Goal: Information Seeking & Learning: Learn about a topic

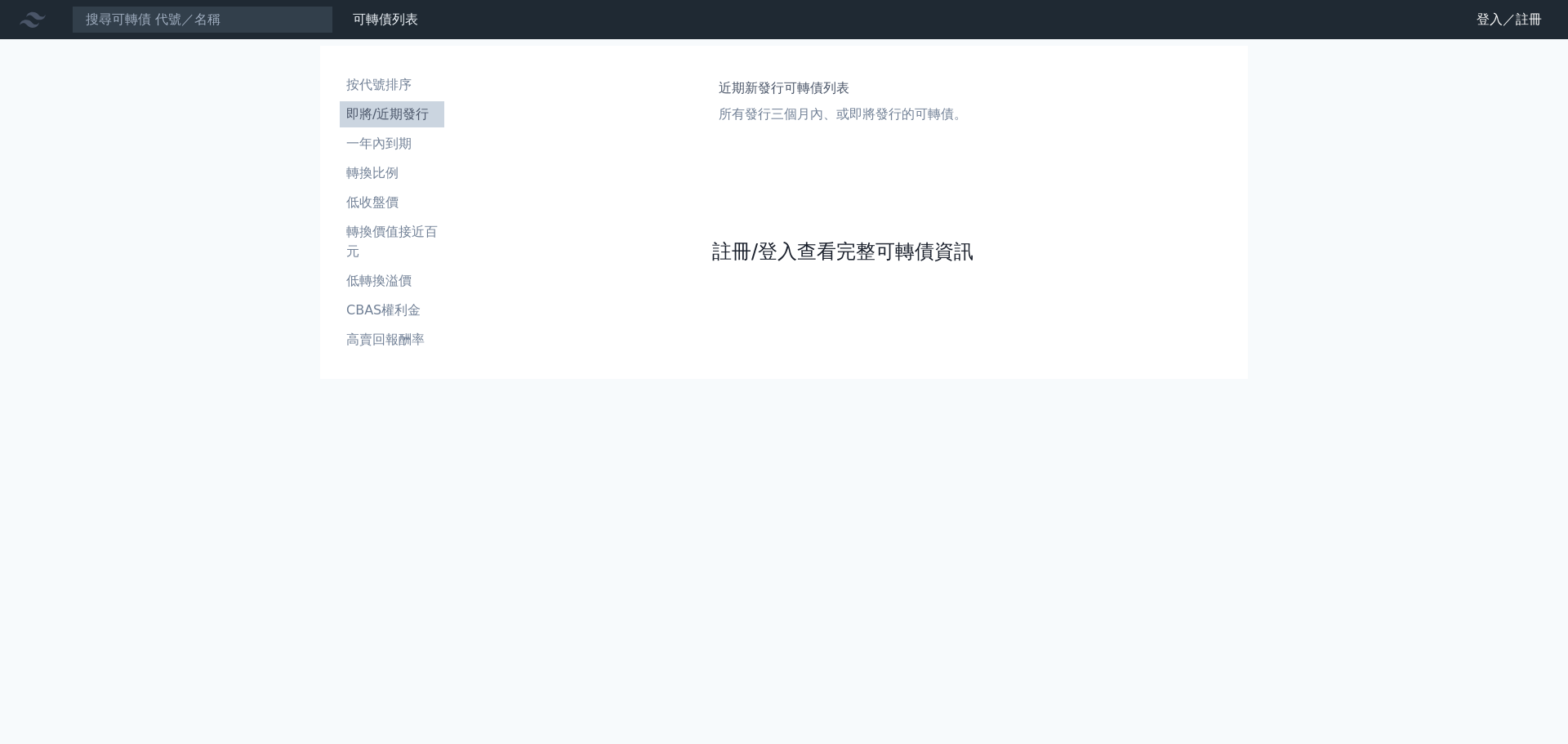
click at [884, 249] on link "註冊/登入查看完整可轉債資訊" at bounding box center [843, 251] width 261 height 26
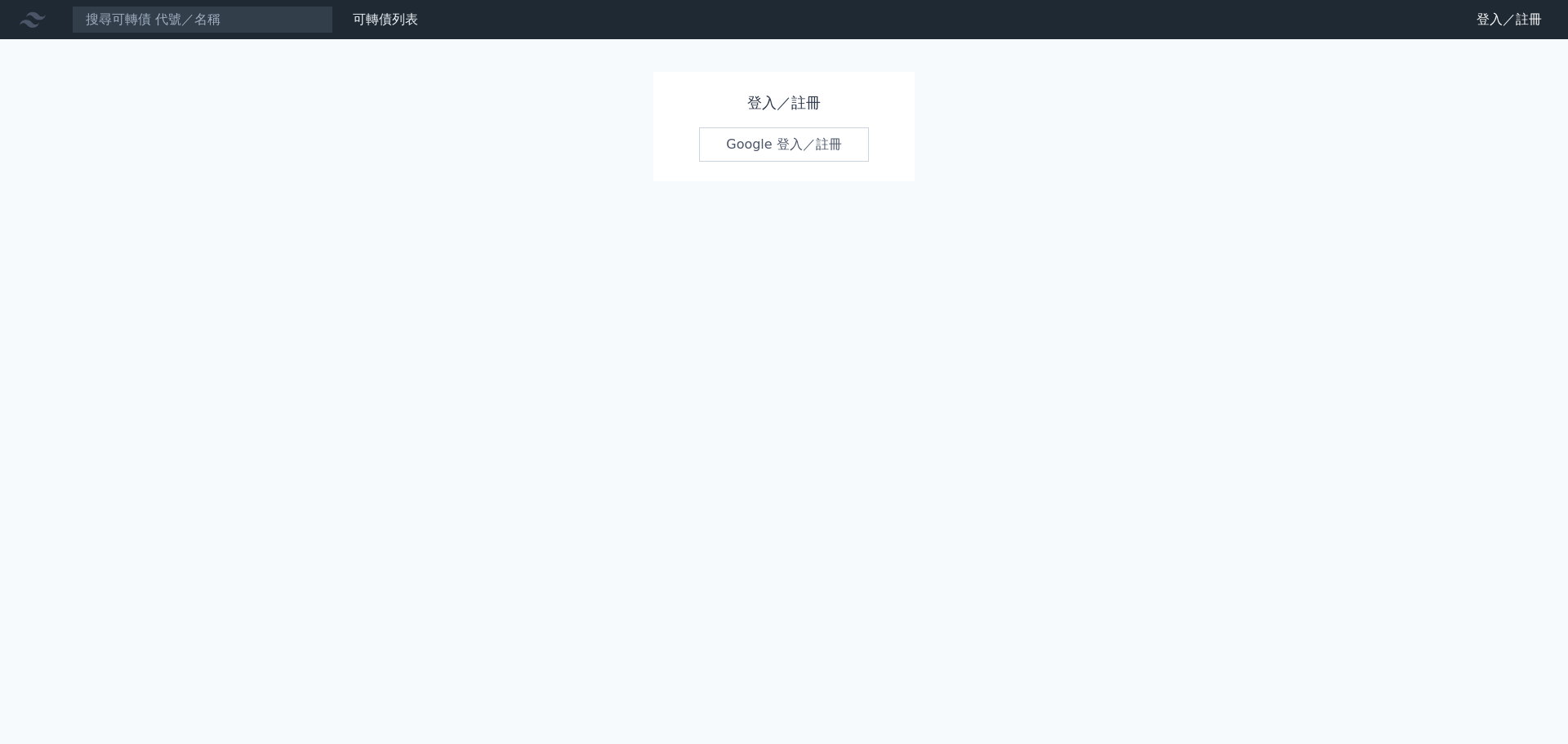
click at [787, 137] on link "Google 登入／註冊" at bounding box center [784, 145] width 170 height 34
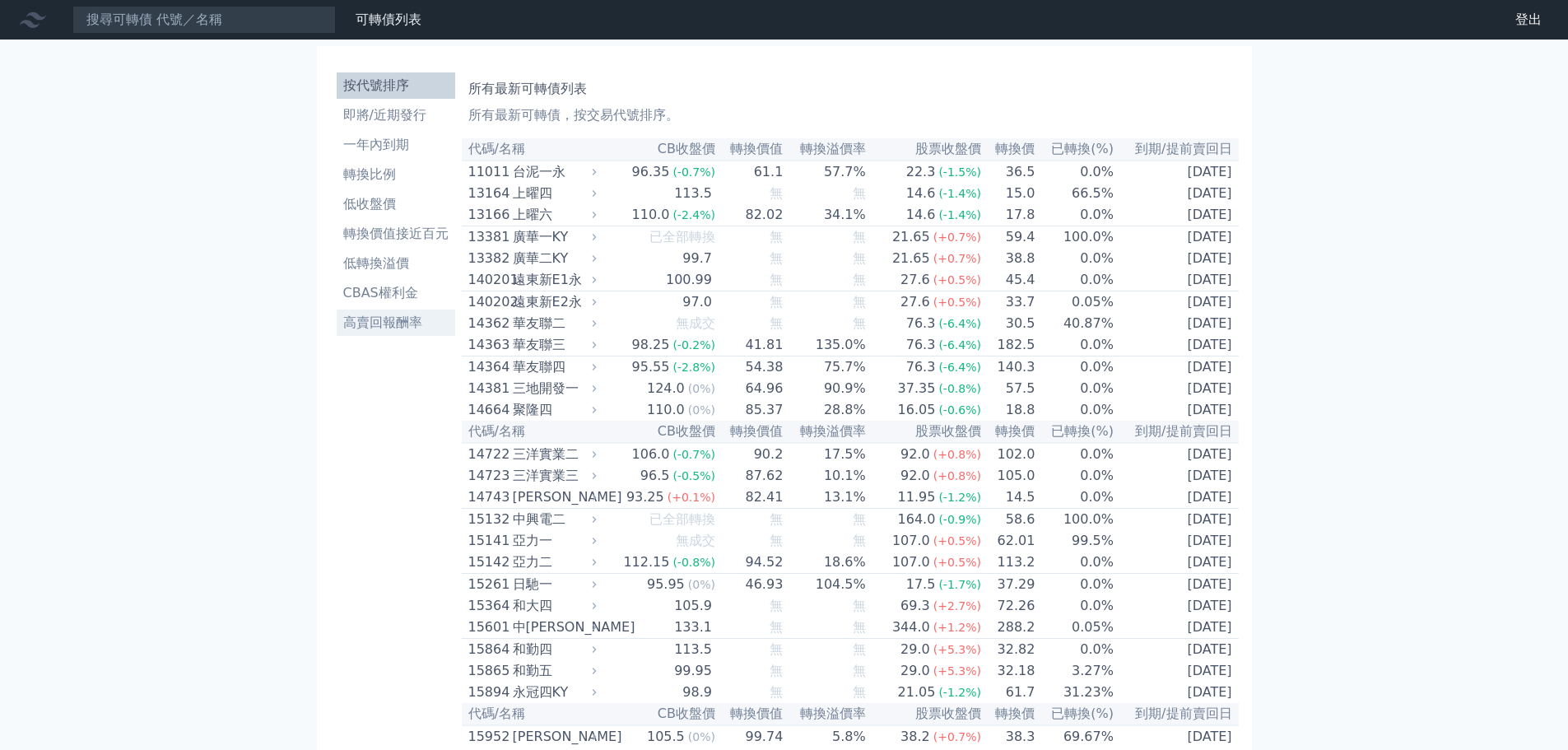
click at [385, 316] on li "高賣回報酬率" at bounding box center [396, 323] width 118 height 20
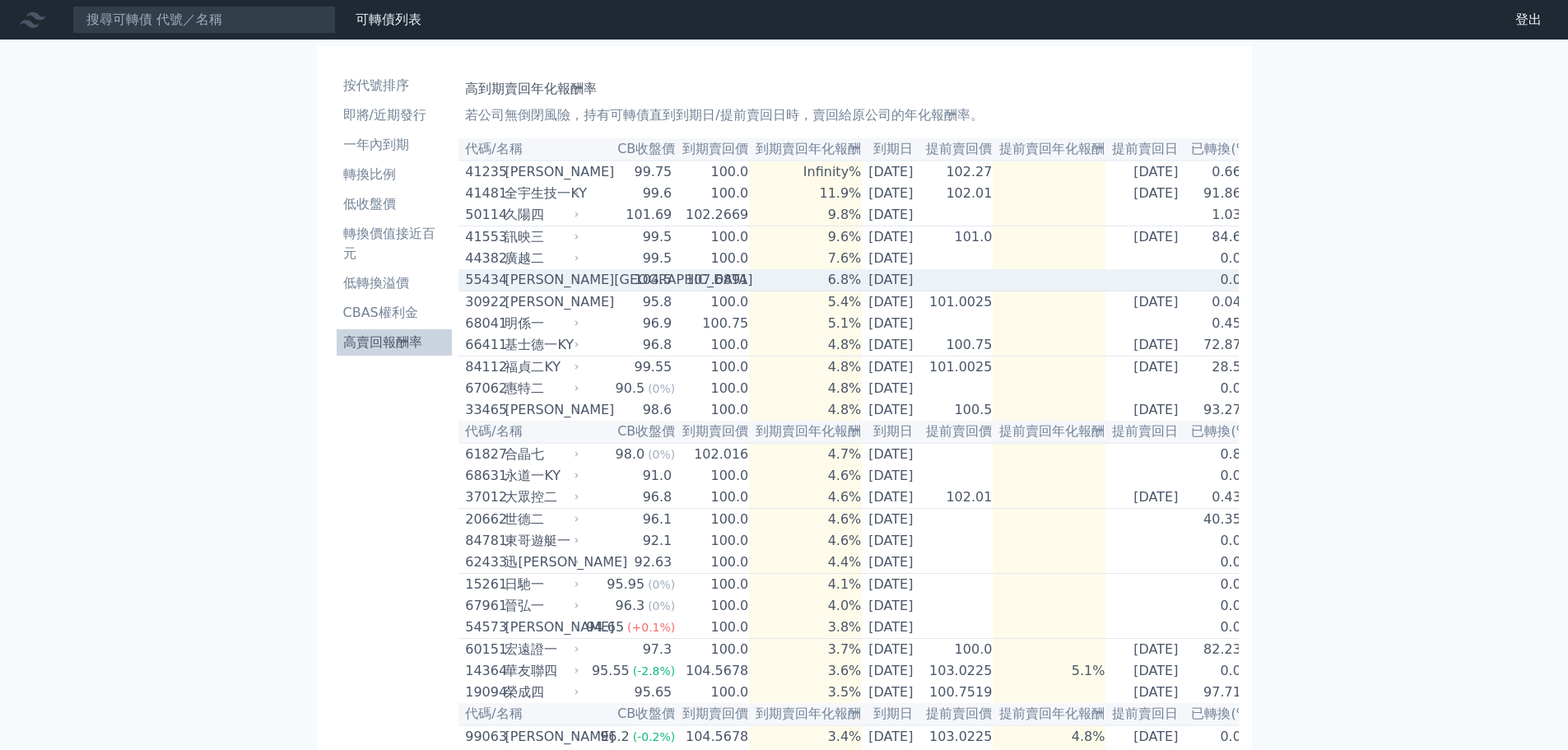
click at [573, 285] on icon at bounding box center [577, 279] width 10 height 10
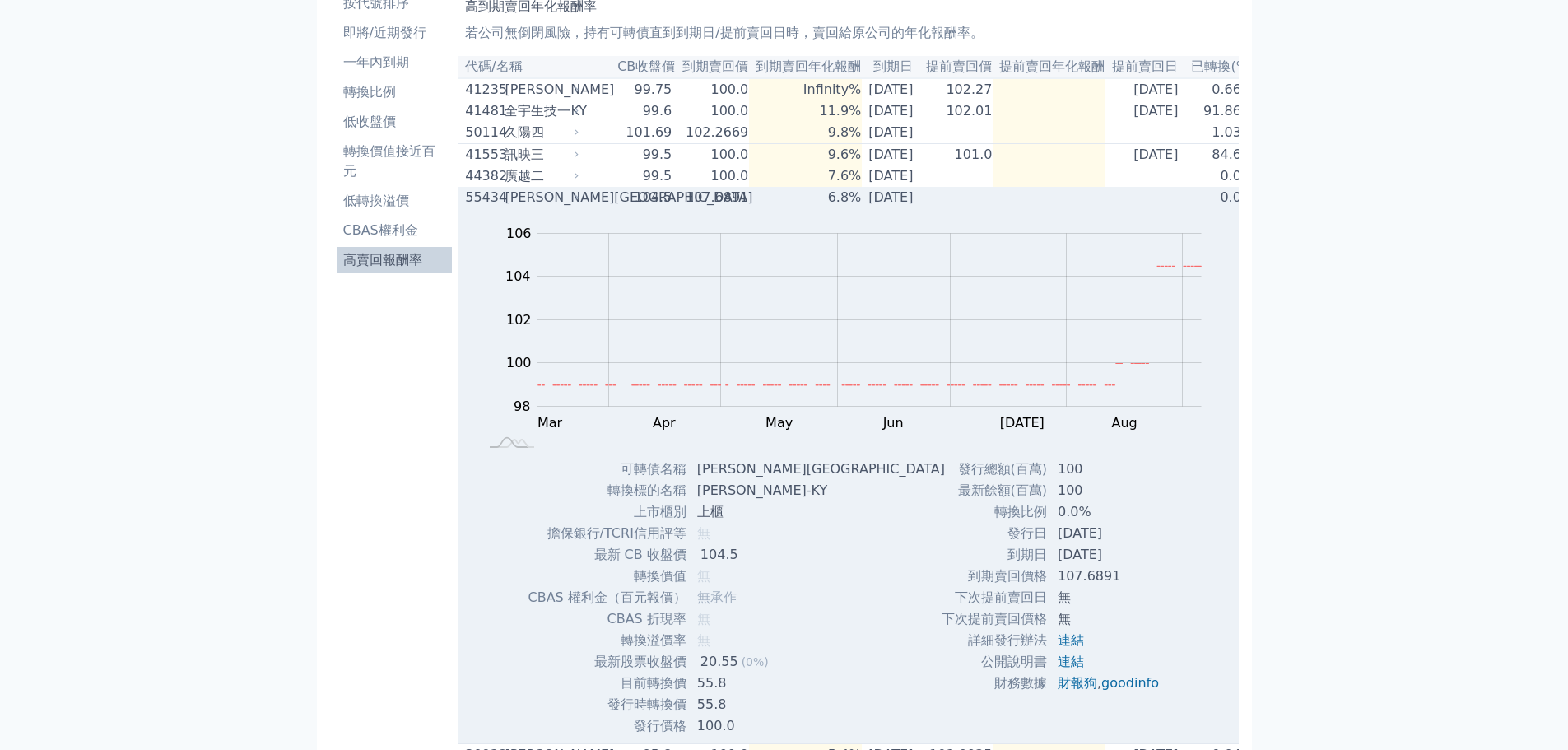
scroll to position [164, 0]
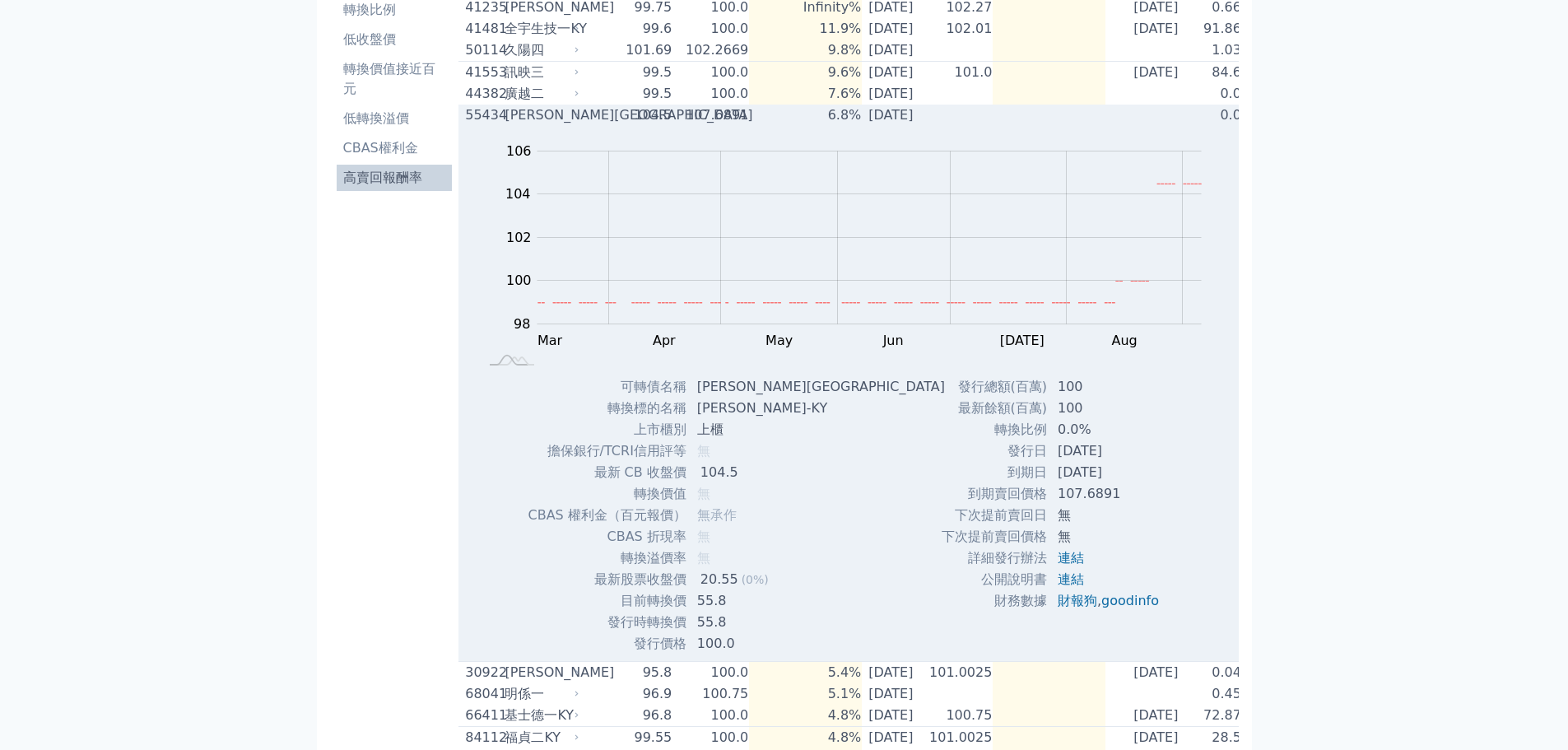
click at [565, 123] on div "[PERSON_NAME][GEOGRAPHIC_DATA]" at bounding box center [541, 115] width 71 height 20
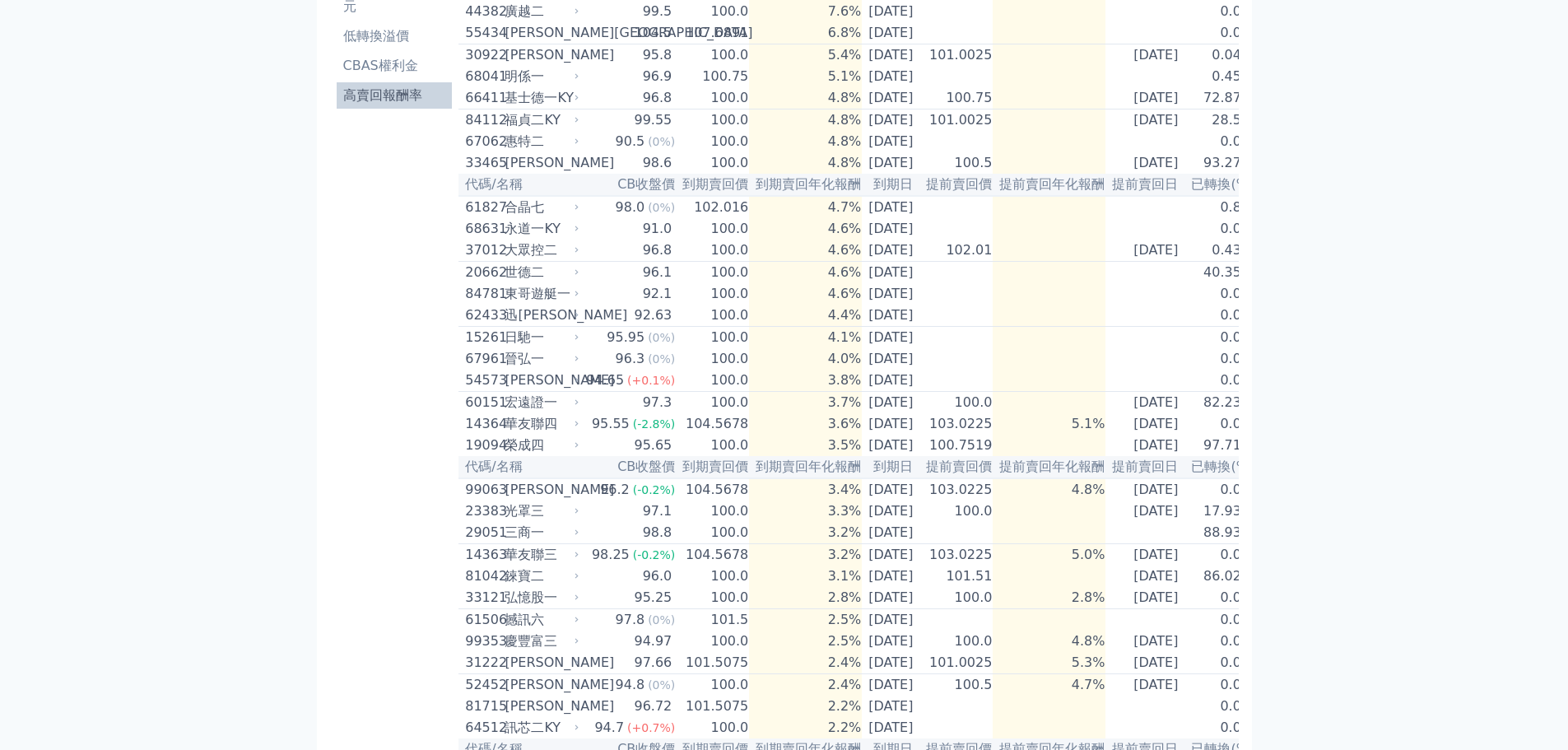
scroll to position [412, 0]
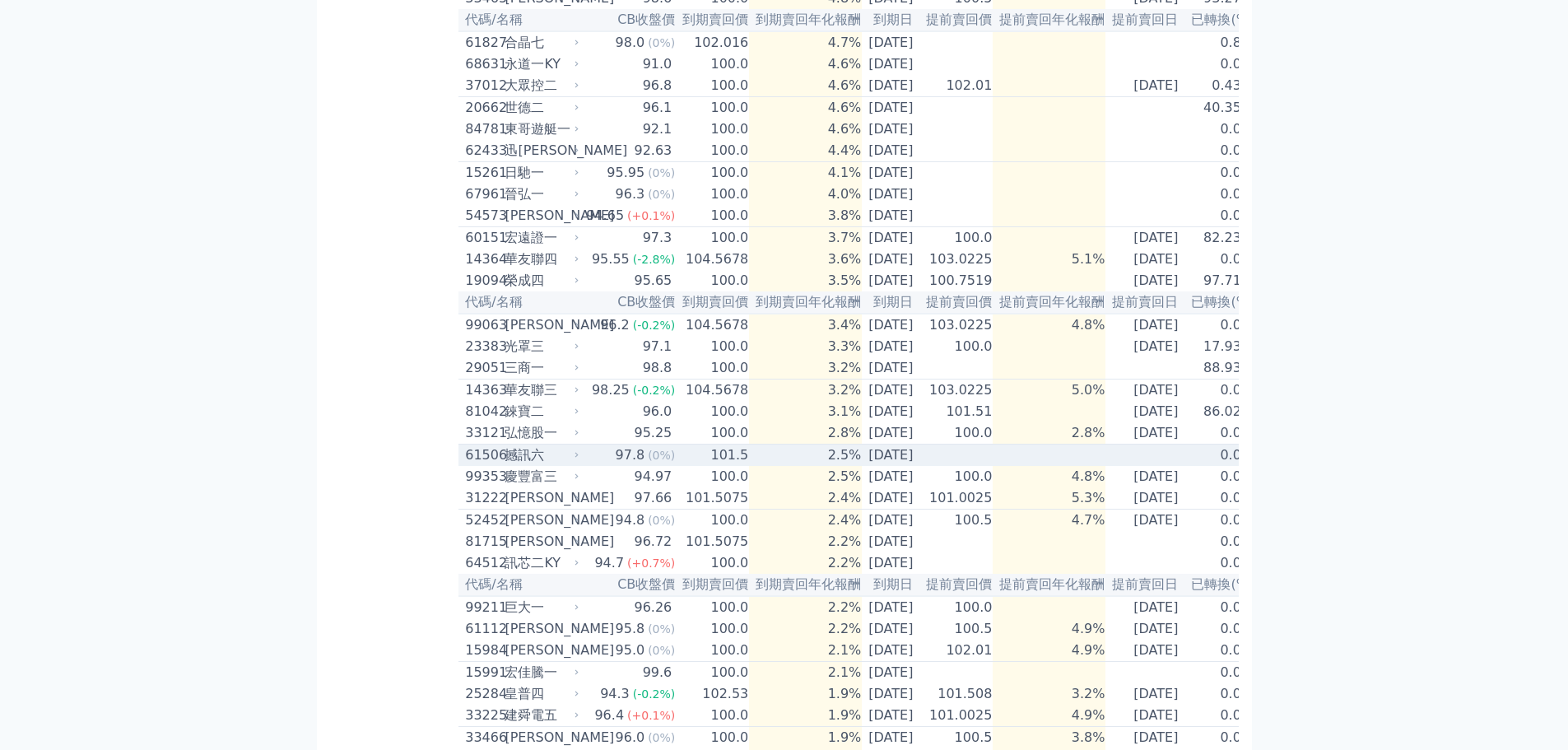
click at [579, 460] on icon at bounding box center [577, 455] width 10 height 10
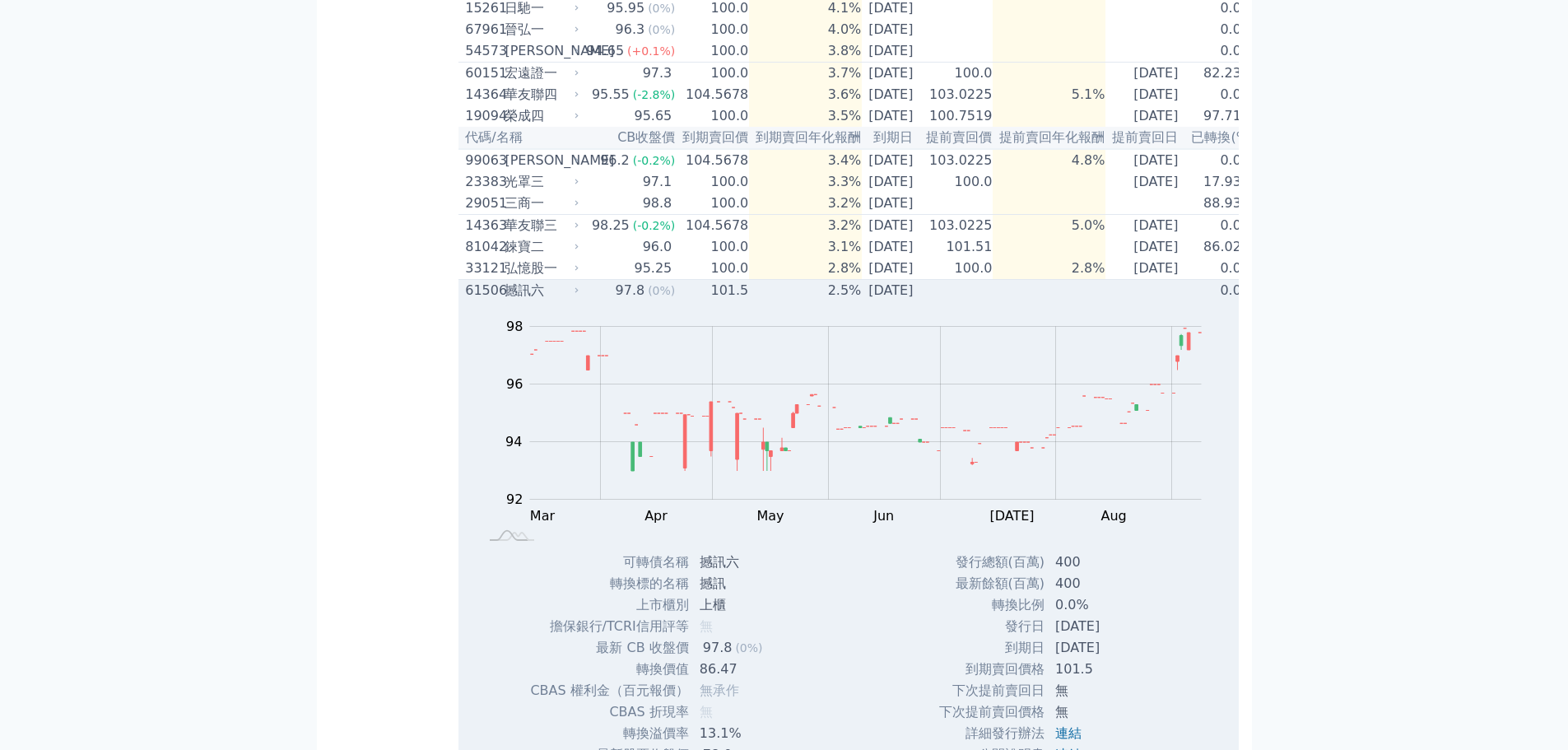
scroll to position [659, 0]
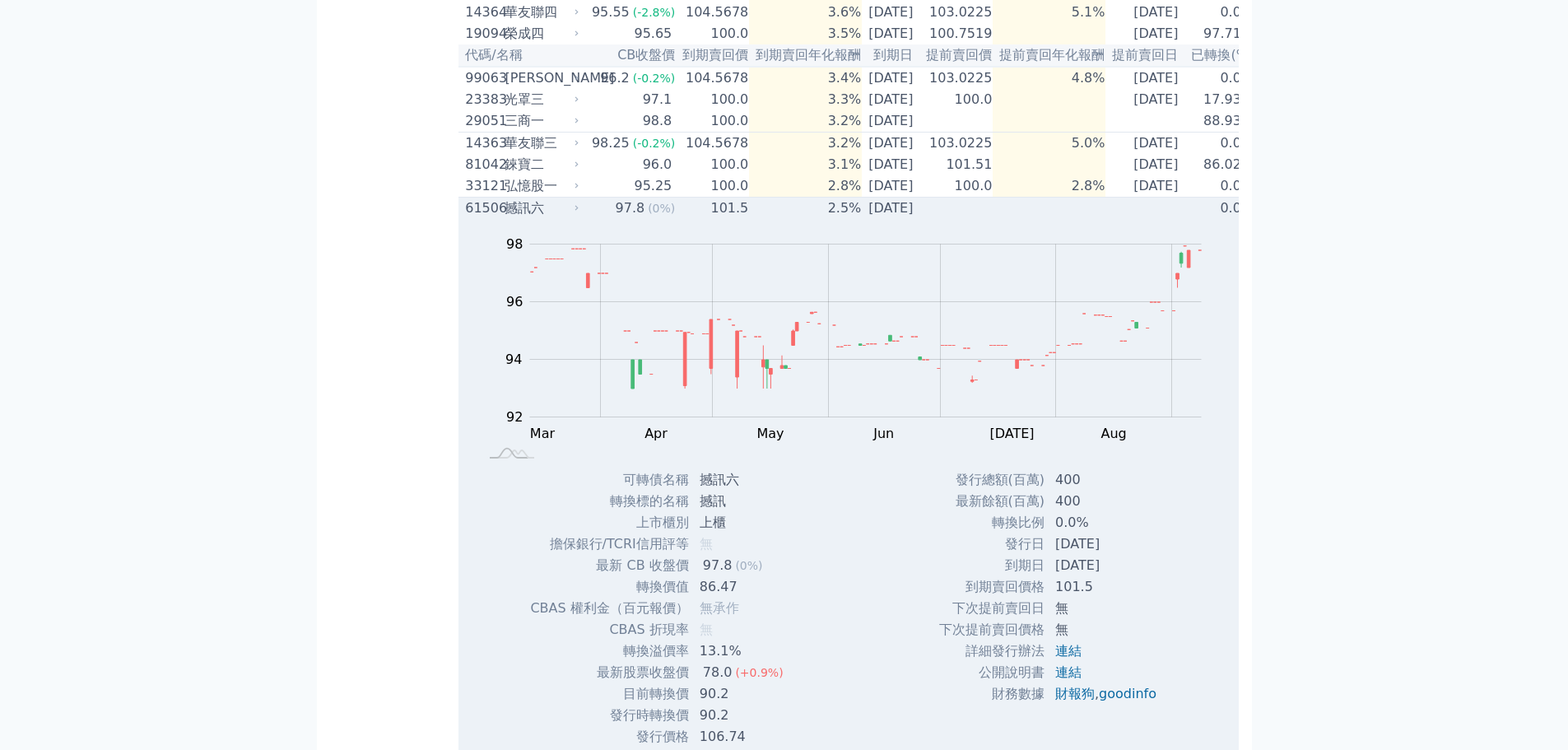
click at [582, 220] on td "97.8 (0%)" at bounding box center [629, 208] width 94 height 22
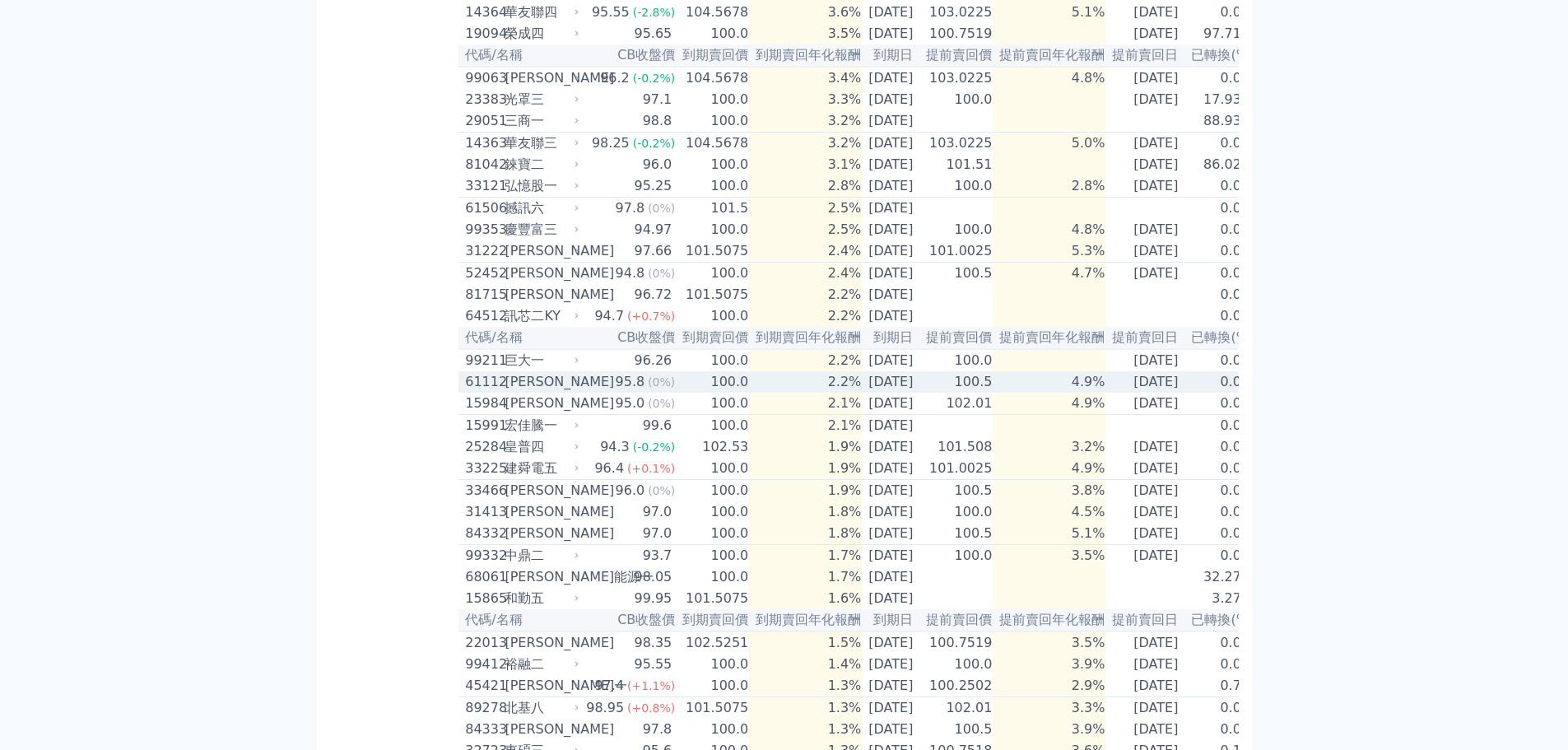
click at [579, 387] on icon at bounding box center [577, 382] width 10 height 10
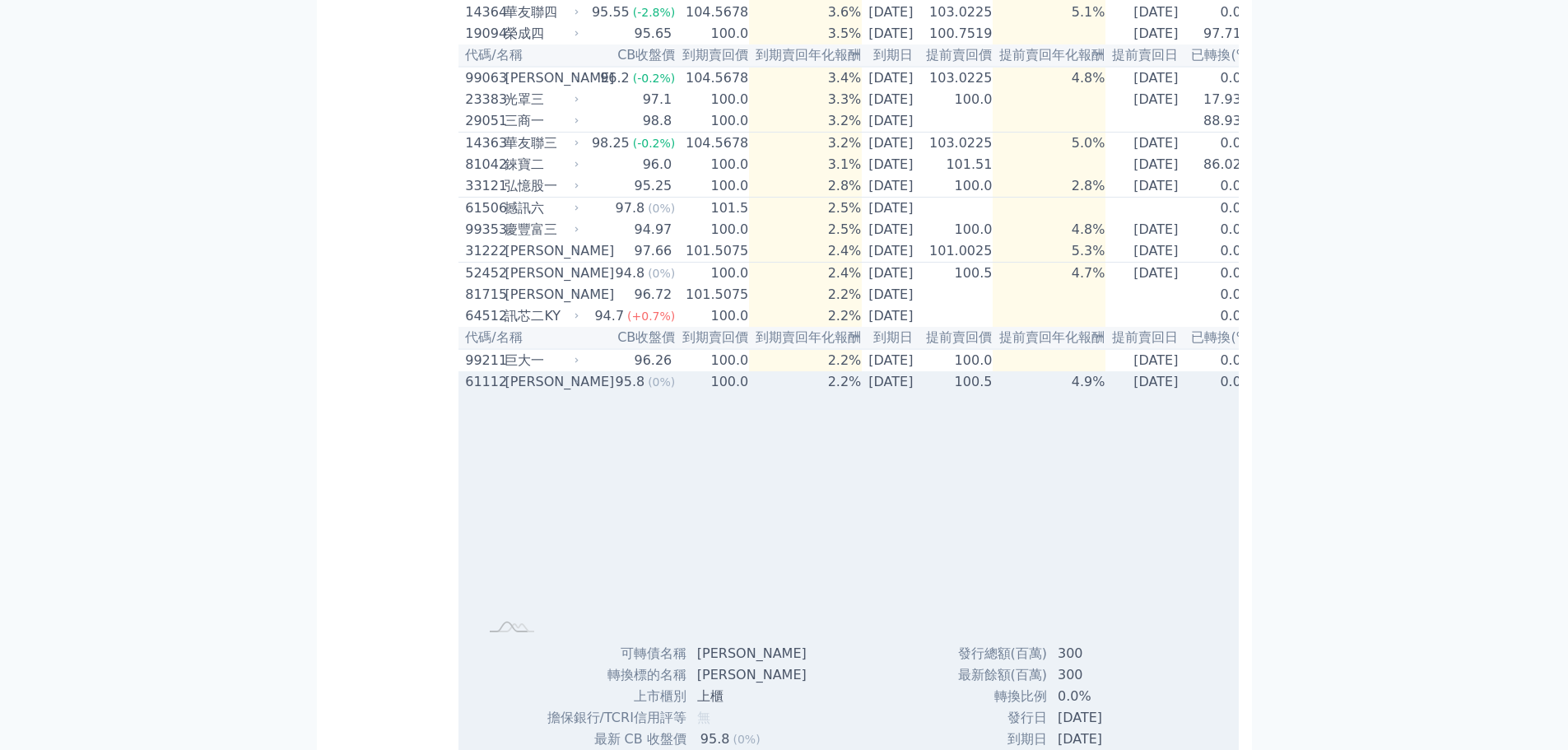
scroll to position [906, 0]
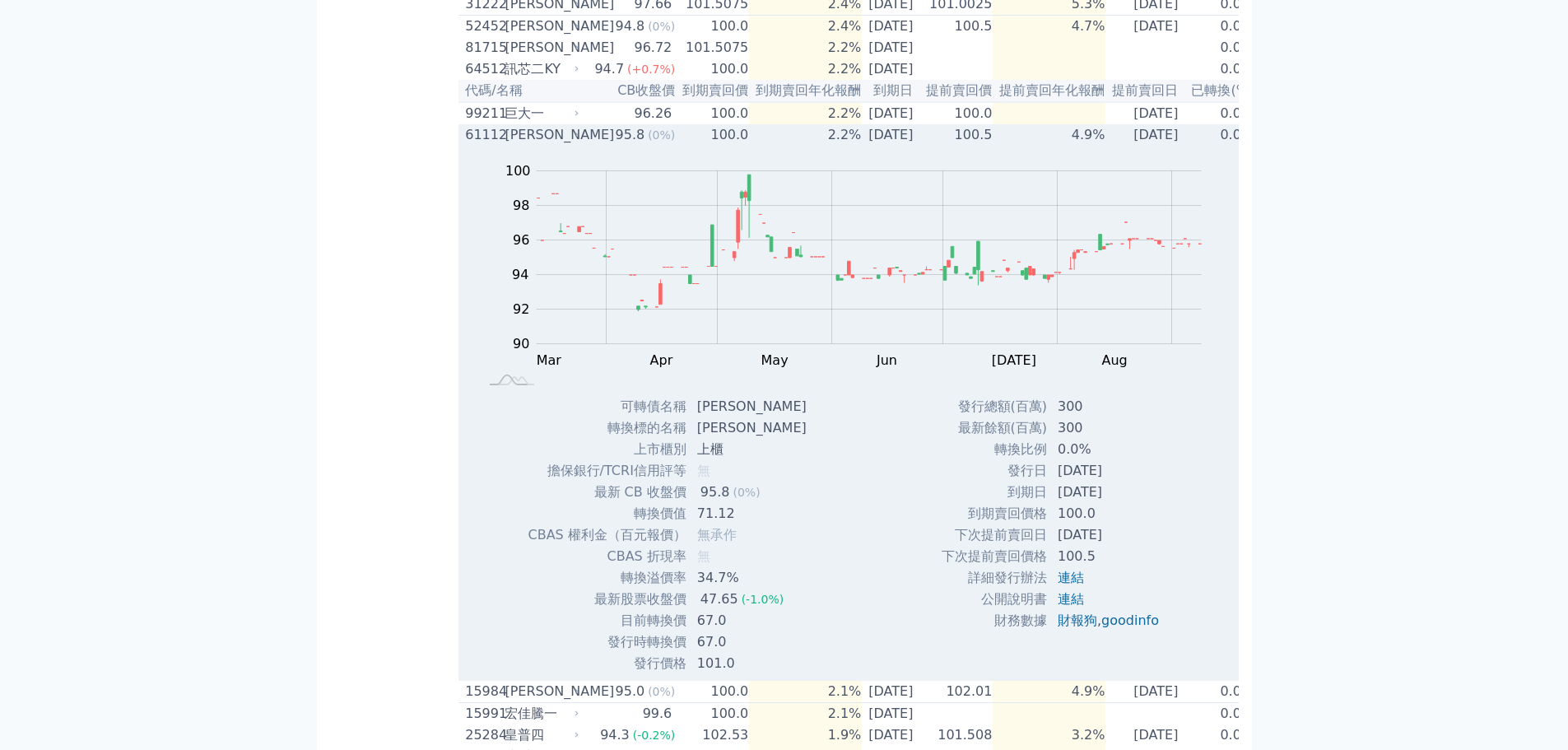
click at [568, 216] on div "Zoom Out 100 86 88 90 92 94 96 98 100 102 L Mar Apr May Jun [DATE] Aug Sep Oct …" at bounding box center [850, 271] width 782 height 251
click at [568, 145] on div "[PERSON_NAME]" at bounding box center [541, 134] width 71 height 20
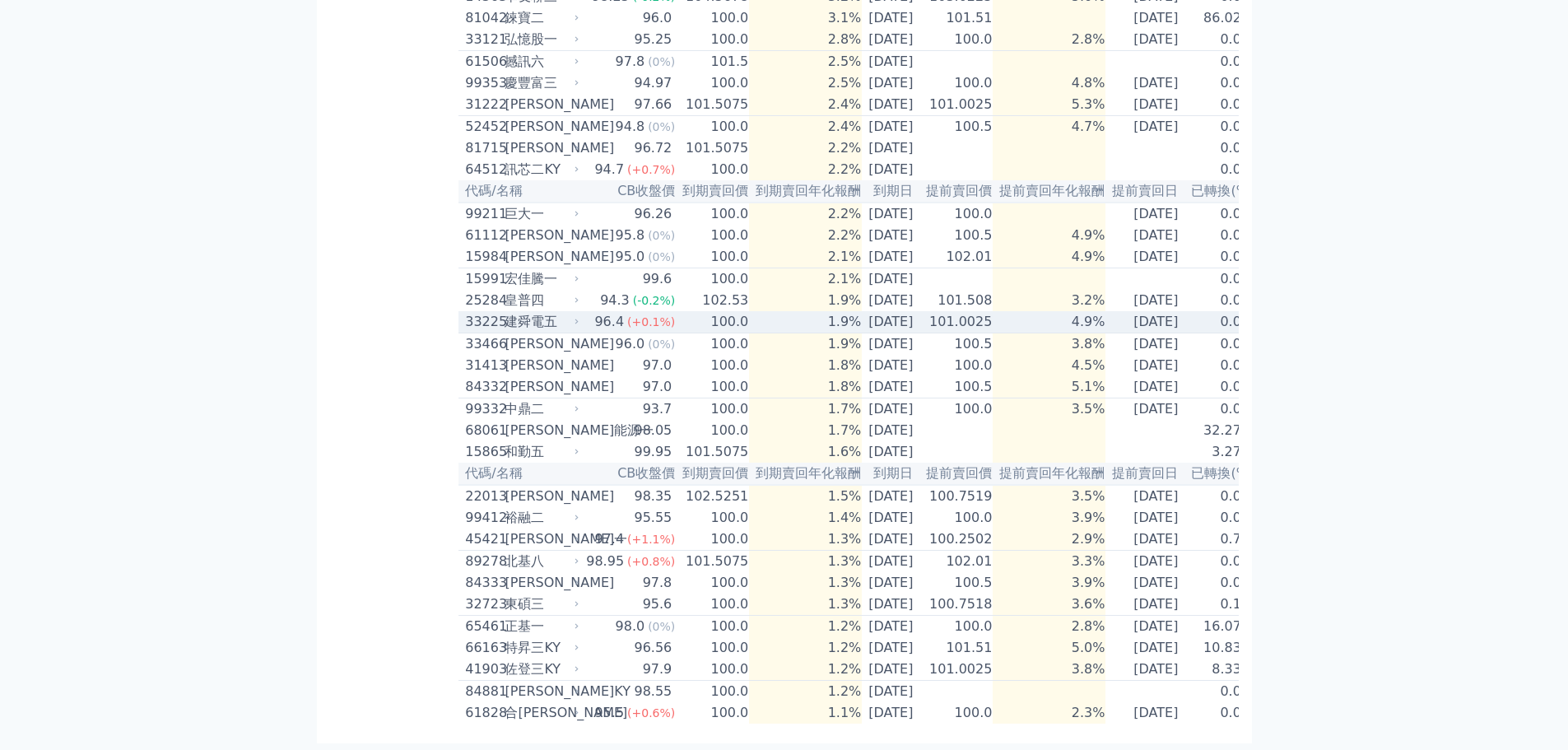
scroll to position [923, 0]
